Goal: Task Accomplishment & Management: Use online tool/utility

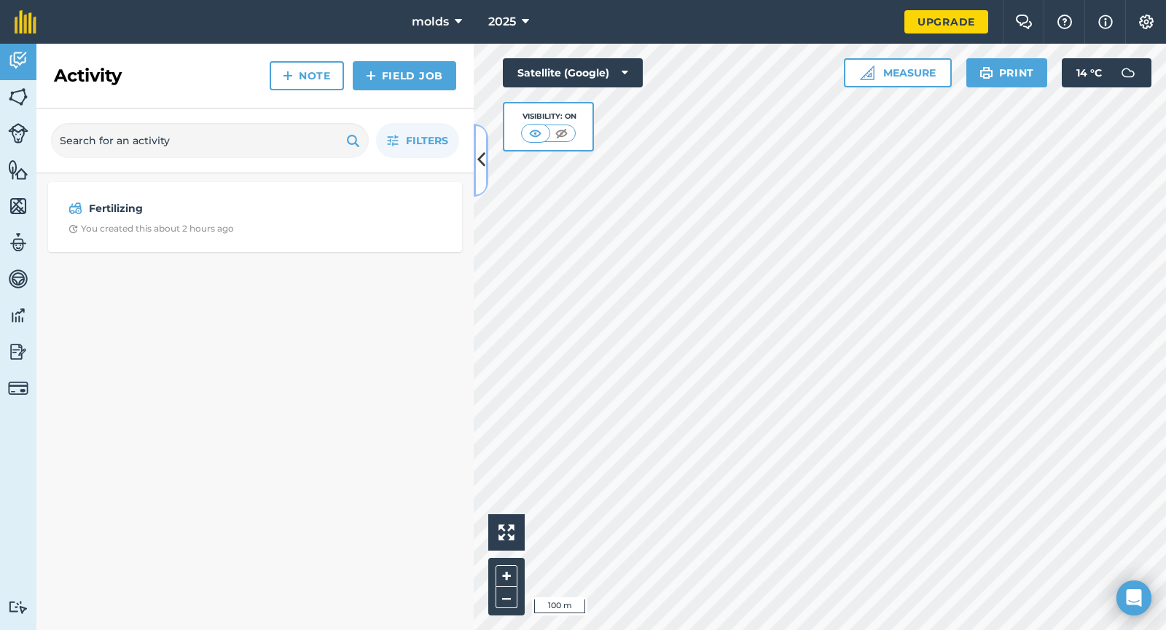
click at [476, 158] on button at bounding box center [481, 160] width 15 height 73
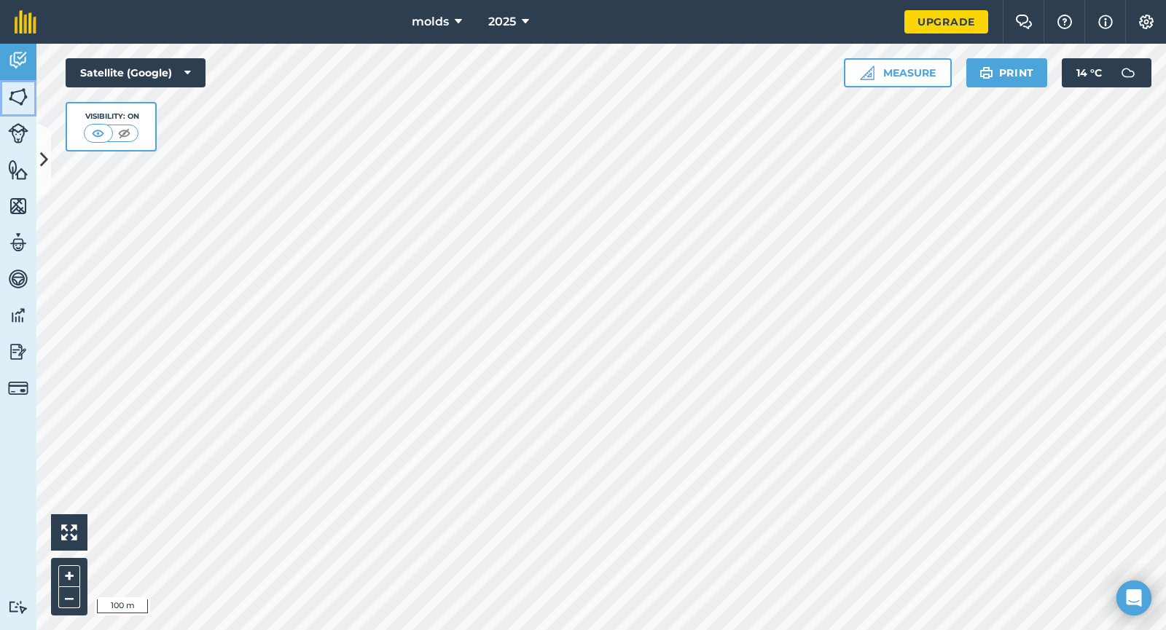
click at [20, 98] on img at bounding box center [18, 97] width 20 height 22
click at [44, 167] on icon at bounding box center [44, 160] width 8 height 26
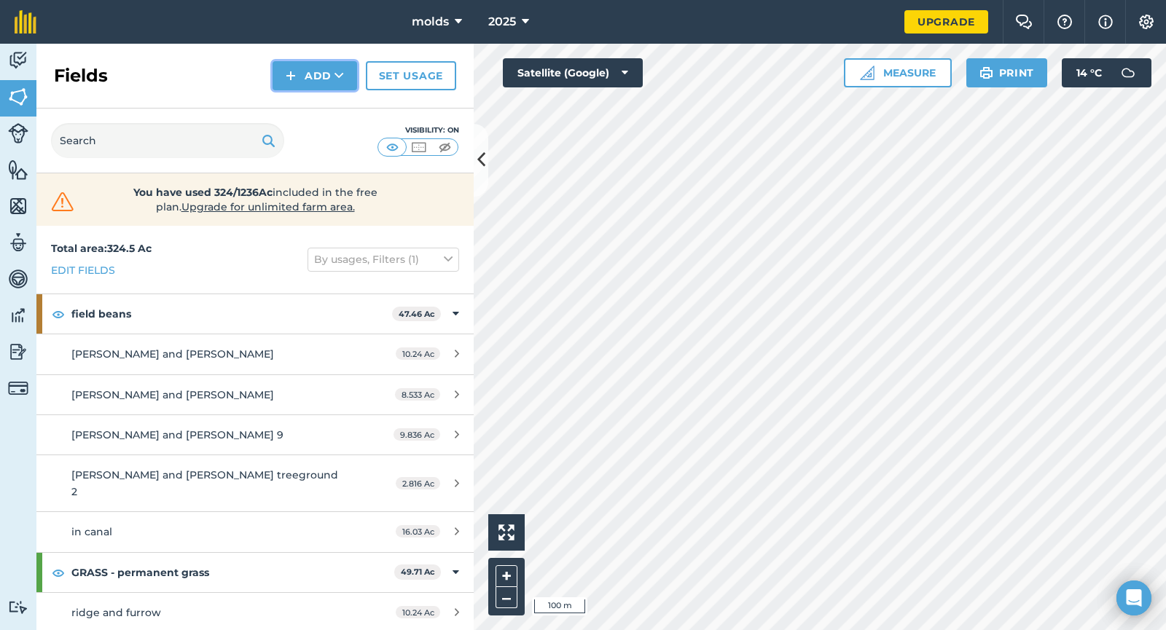
click at [300, 73] on button "Add" at bounding box center [314, 75] width 85 height 29
click at [310, 116] on link "Draw" at bounding box center [315, 109] width 80 height 32
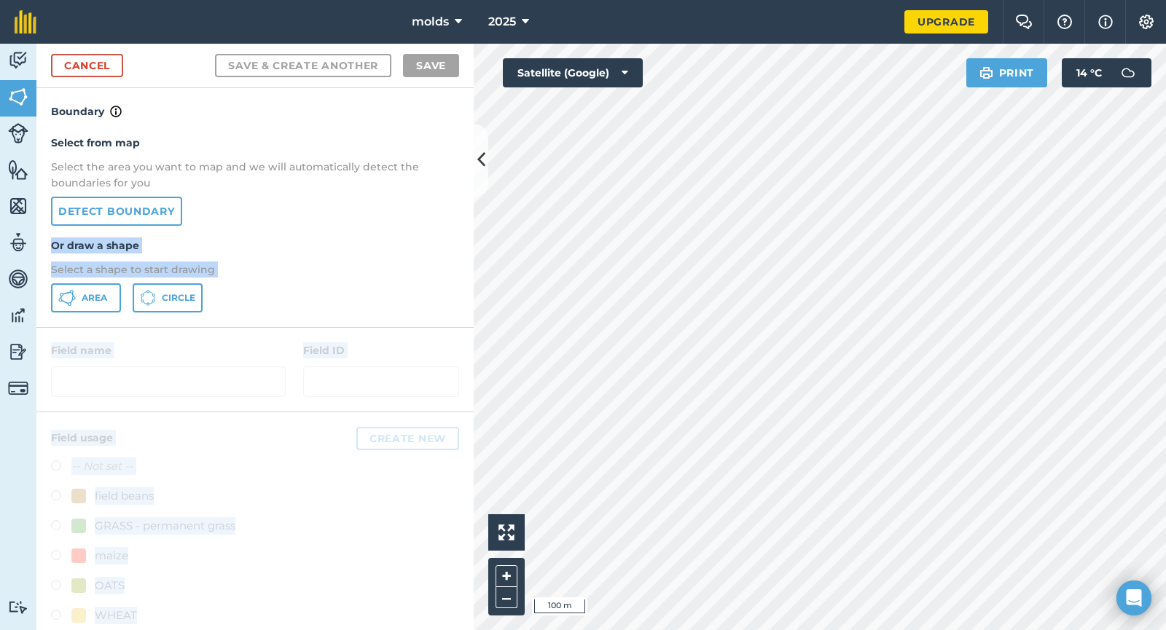
click at [520, 247] on div "Activity Fields Livestock Features Maps Team Vehicles Data Reporting Billing Tu…" at bounding box center [583, 337] width 1166 height 587
click at [151, 212] on link "Detect boundary" at bounding box center [116, 211] width 131 height 29
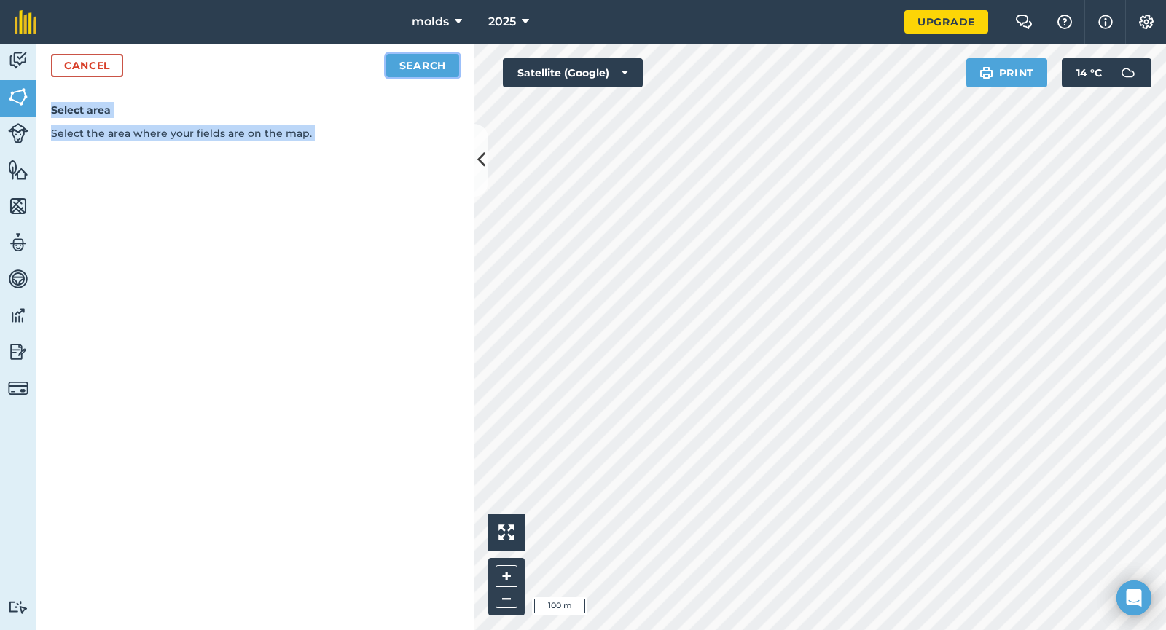
click at [428, 59] on button "Search" at bounding box center [422, 65] width 73 height 23
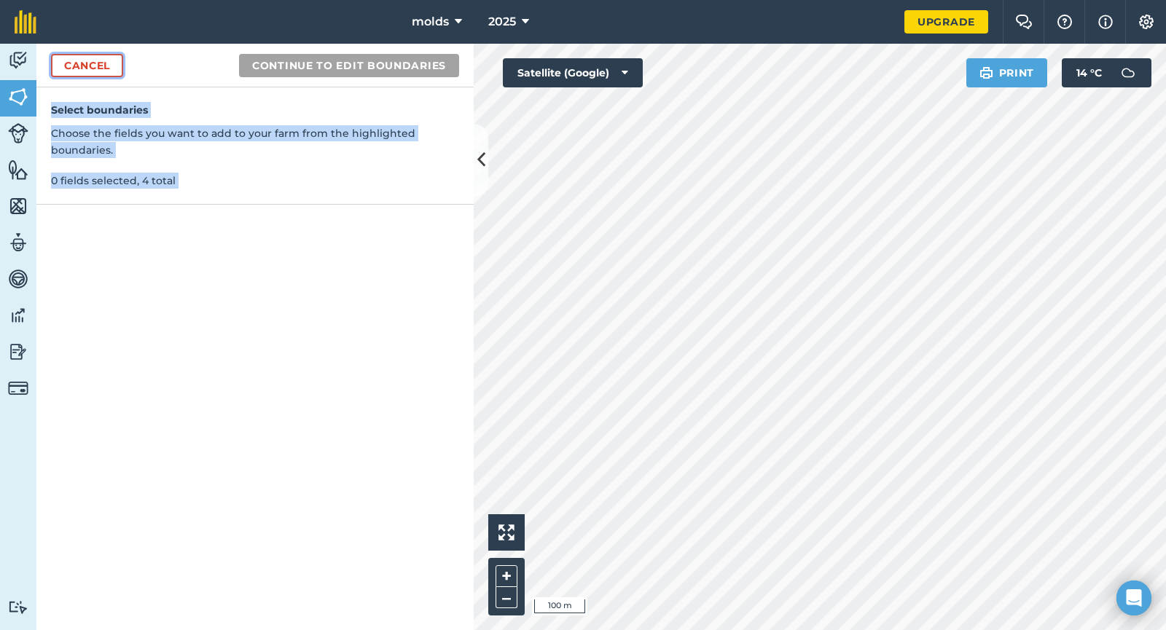
click at [77, 64] on link "Cancel" at bounding box center [87, 65] width 72 height 23
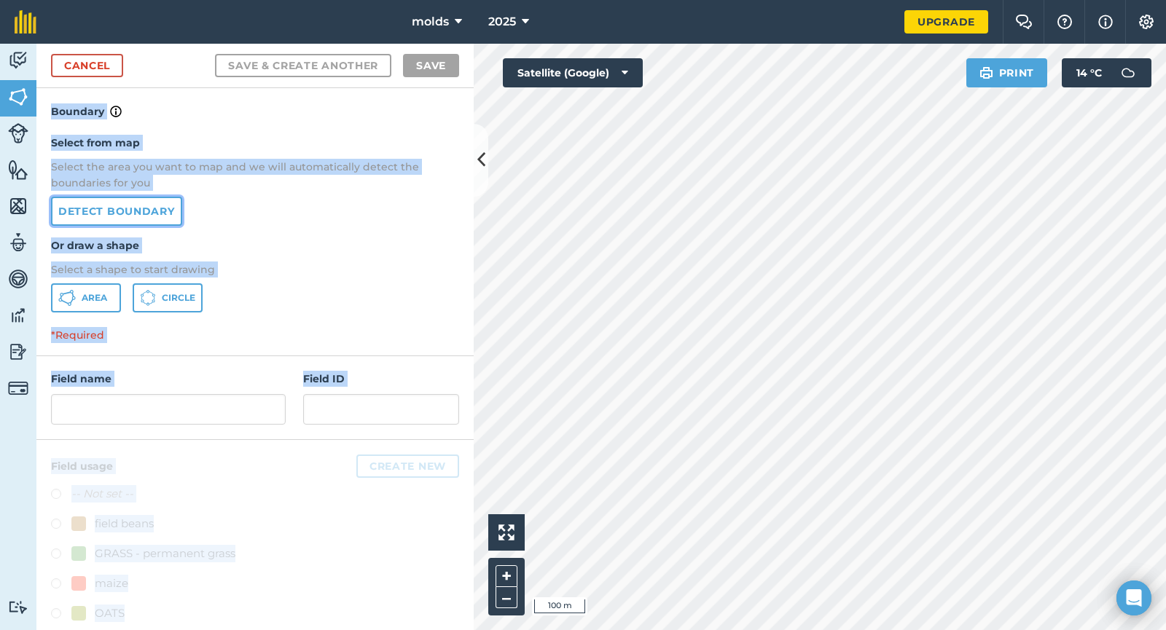
click at [122, 214] on link "Detect boundary" at bounding box center [116, 211] width 131 height 29
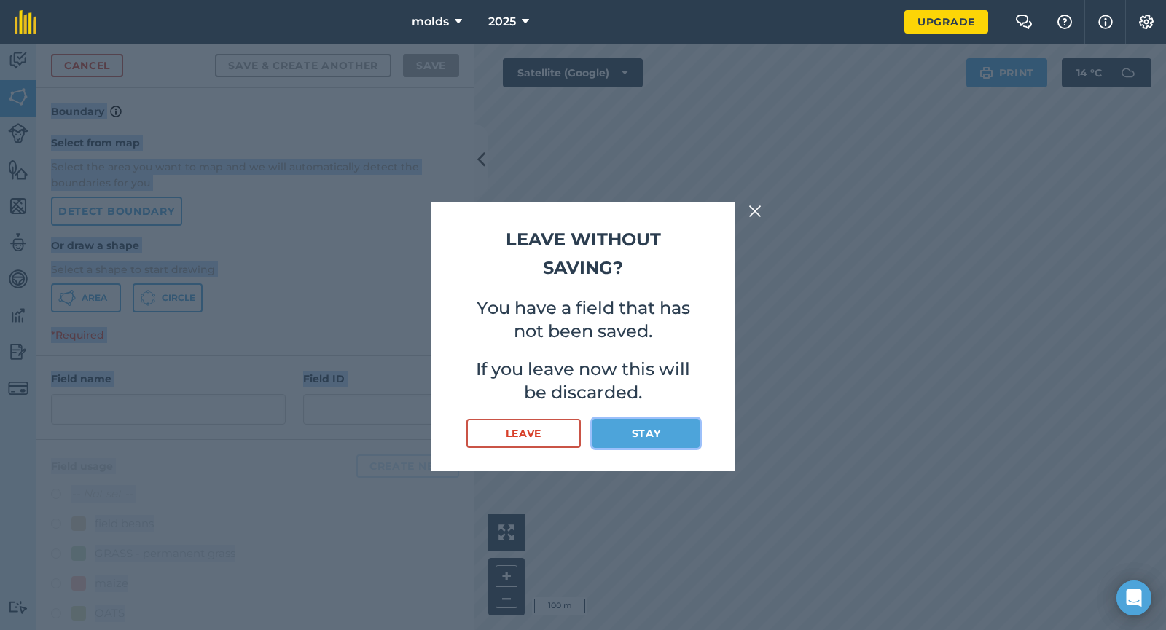
click at [645, 433] on button "Stay" at bounding box center [645, 433] width 107 height 29
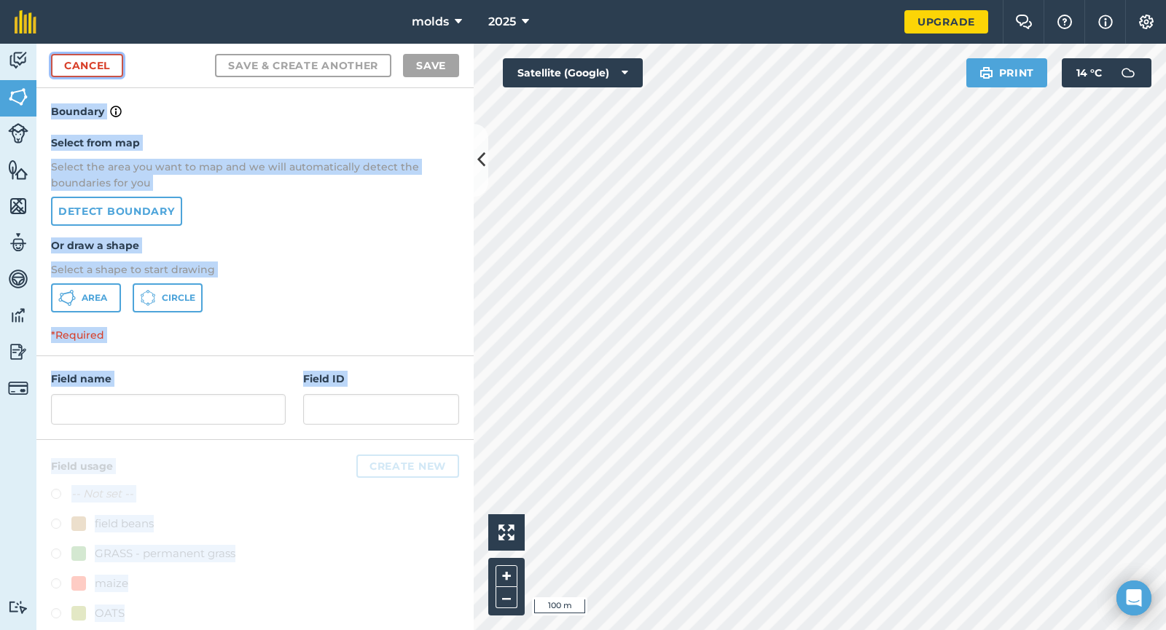
click at [98, 58] on link "Cancel" at bounding box center [87, 65] width 72 height 23
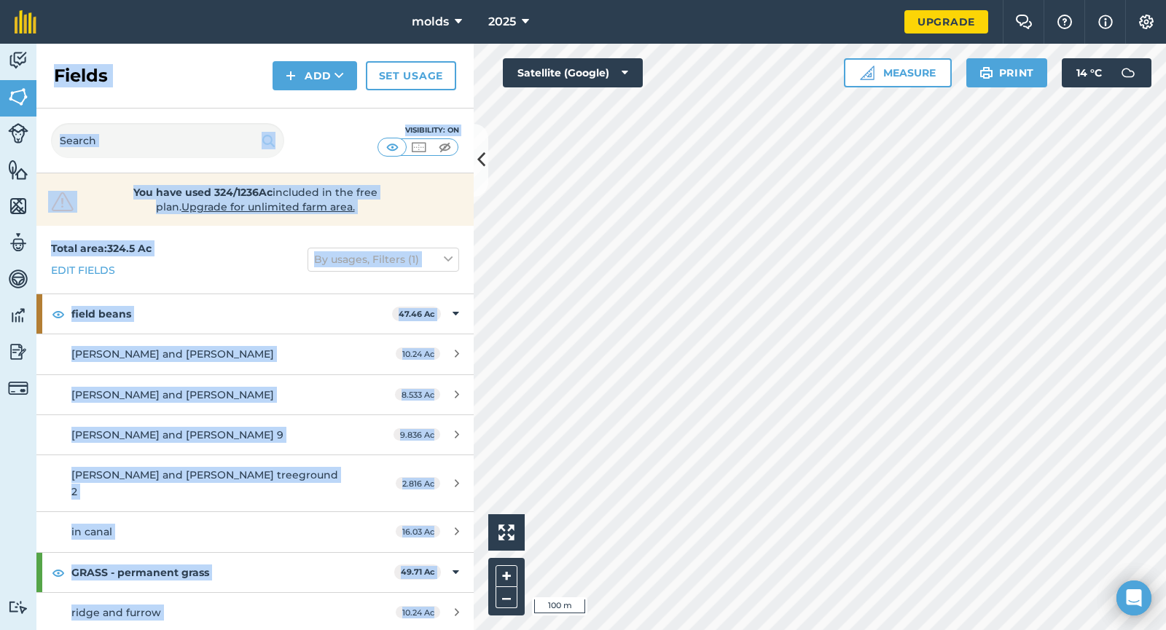
click at [317, 124] on div "Visibility: On" at bounding box center [254, 141] width 437 height 65
click at [131, 83] on div "Fields Add Set usage" at bounding box center [254, 76] width 437 height 65
drag, startPoint x: 180, startPoint y: 250, endPoint x: 170, endPoint y: 251, distance: 10.2
click at [179, 250] on div "Total area : 324.5 Ac Edit fields By usages, Filters (1)" at bounding box center [254, 260] width 437 height 68
click at [101, 208] on span "You have used 324/1236Ac included in the free plan . Upgrade for unlimited farm…" at bounding box center [255, 199] width 310 height 29
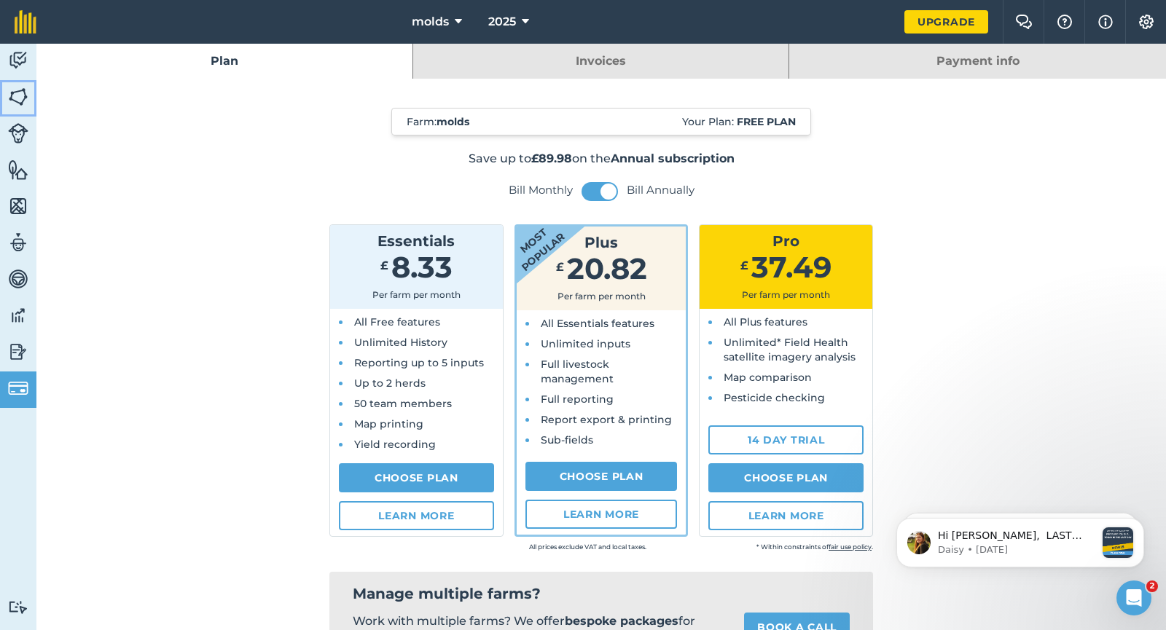
click at [19, 98] on img at bounding box center [18, 97] width 20 height 22
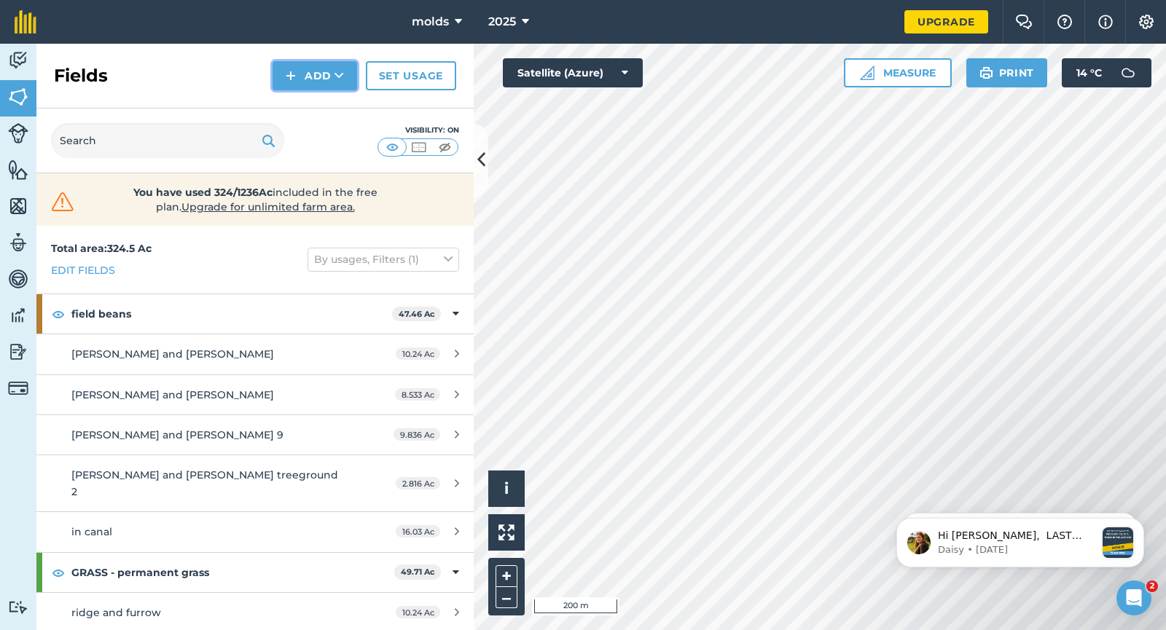
click at [307, 71] on button "Add" at bounding box center [314, 75] width 85 height 29
click at [308, 114] on link "Draw" at bounding box center [315, 109] width 80 height 32
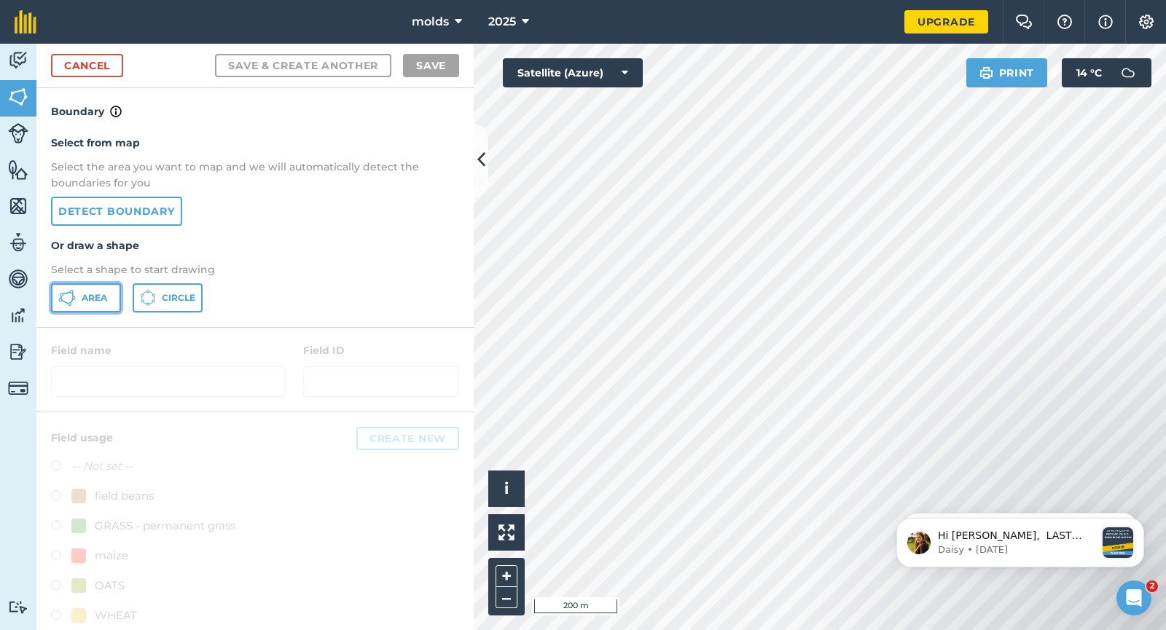
click at [84, 297] on span "Area" at bounding box center [95, 298] width 26 height 12
click at [119, 200] on link "Detect boundary" at bounding box center [116, 211] width 131 height 29
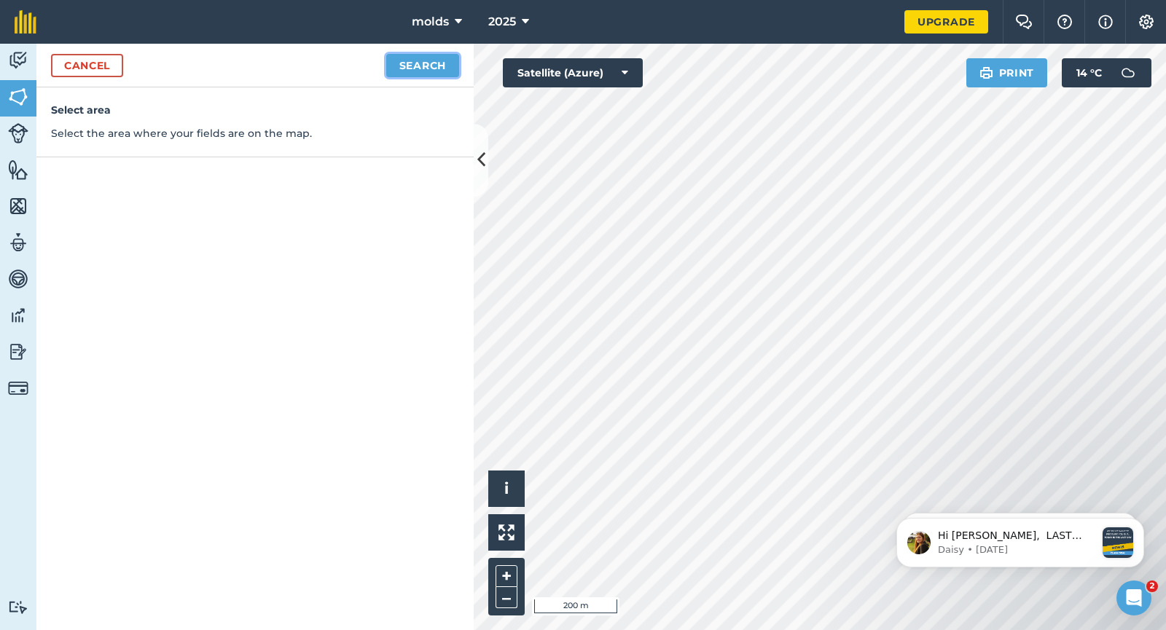
click at [417, 58] on button "Search" at bounding box center [422, 65] width 73 height 23
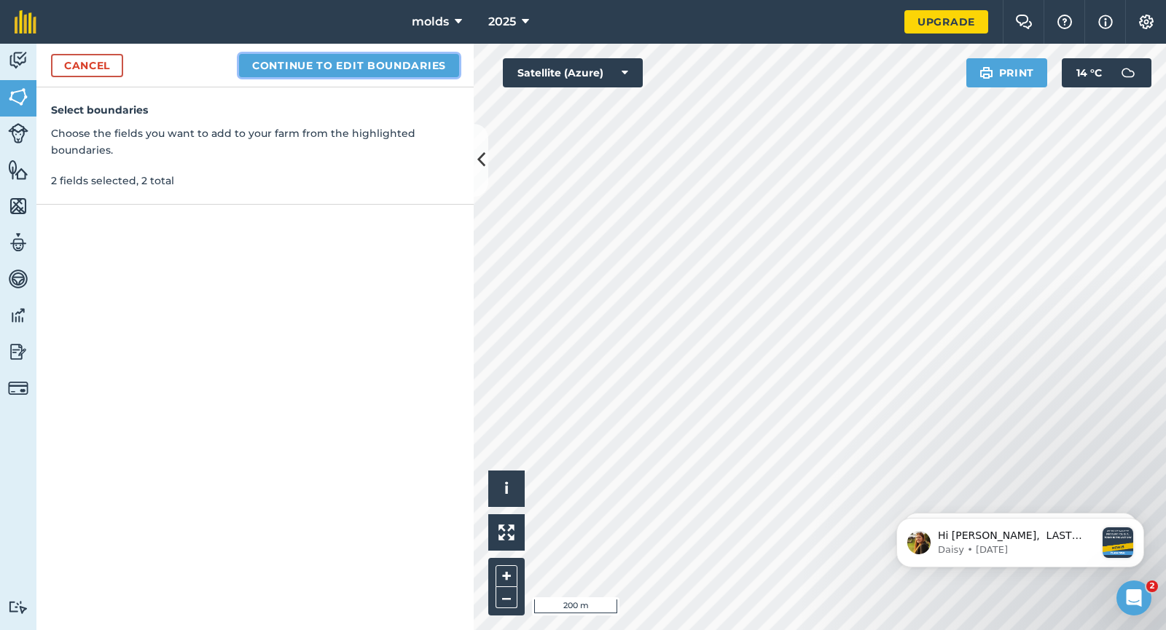
click at [355, 64] on button "Continue to edit boundaries" at bounding box center [349, 65] width 220 height 23
click at [353, 63] on button "Continue to name fields" at bounding box center [364, 65] width 189 height 23
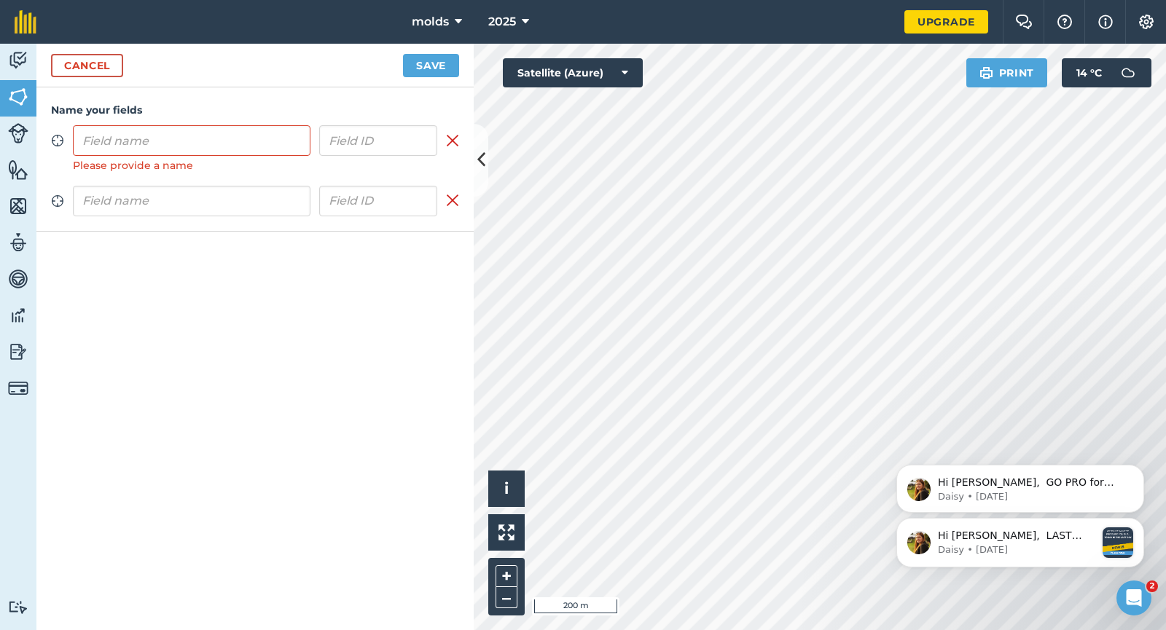
click at [1137, 521] on icon "Dismiss notification" at bounding box center [1140, 522] width 7 height 7
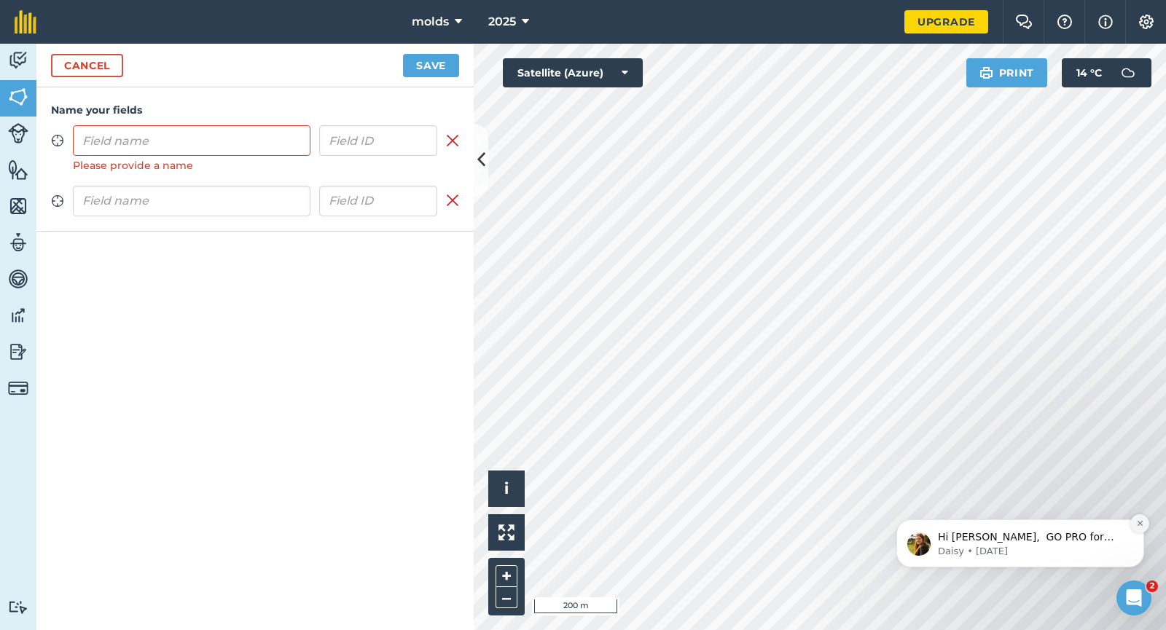
click at [1142, 521] on icon "Dismiss notification" at bounding box center [1140, 523] width 8 height 8
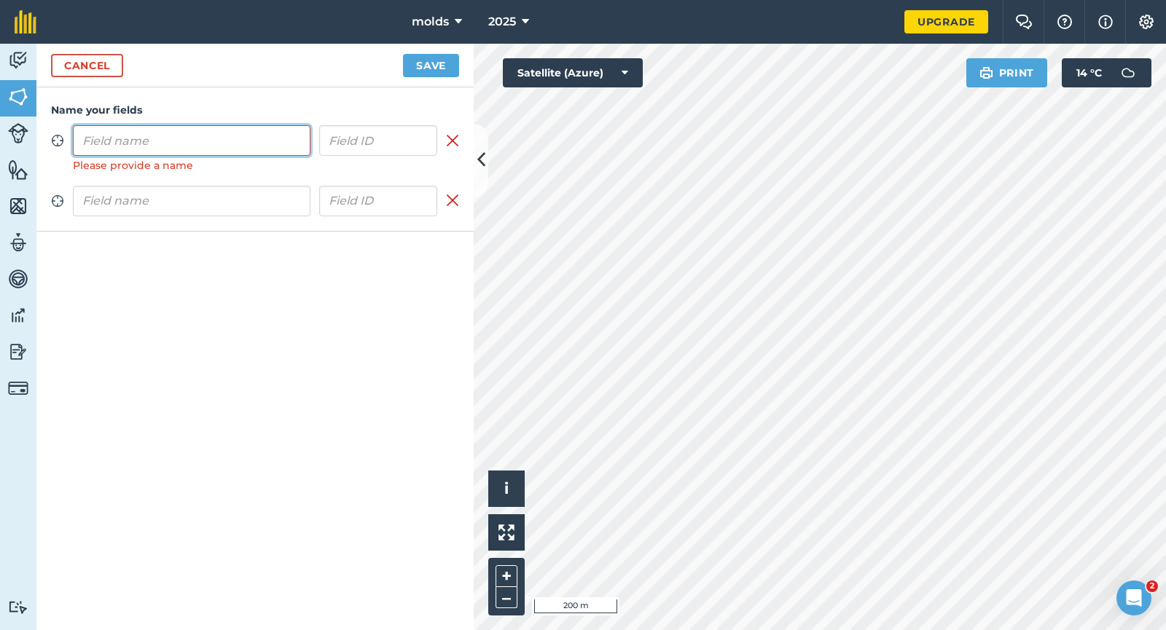
click at [131, 138] on input "text" at bounding box center [192, 140] width 238 height 31
click at [415, 63] on button "Save" at bounding box center [431, 65] width 56 height 23
